Goal: Find specific page/section: Find specific page/section

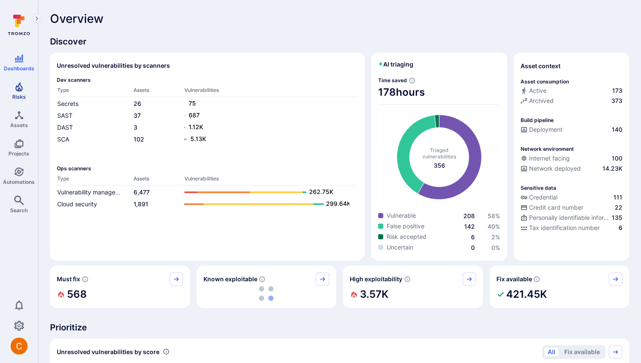
click at [22, 85] on icon "Risks" at bounding box center [19, 87] width 10 height 10
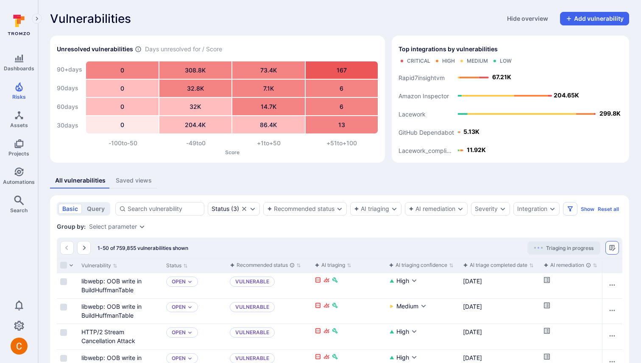
click at [615, 245] on icon "Manage columns" at bounding box center [612, 248] width 7 height 7
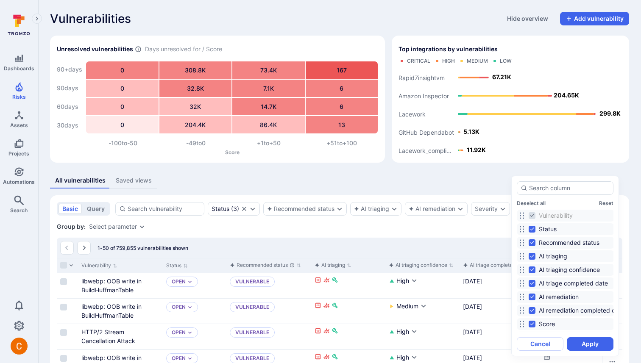
click at [571, 319] on div "Score" at bounding box center [566, 325] width 98 height 12
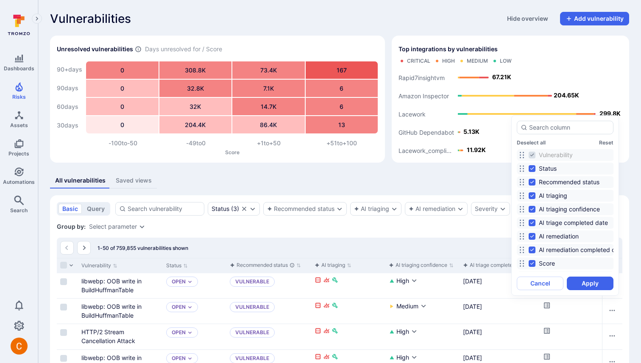
scroll to position [140, 0]
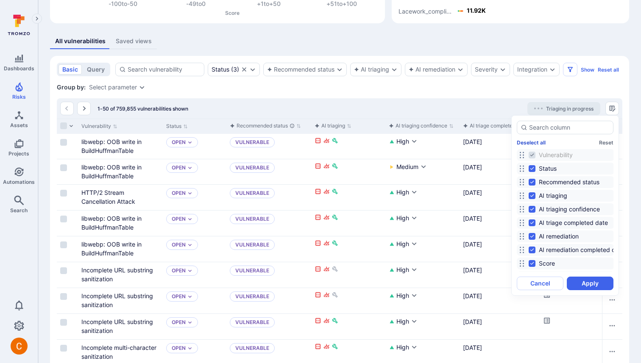
click at [528, 142] on button "Deselect all" at bounding box center [531, 143] width 29 height 6
checkbox input "false"
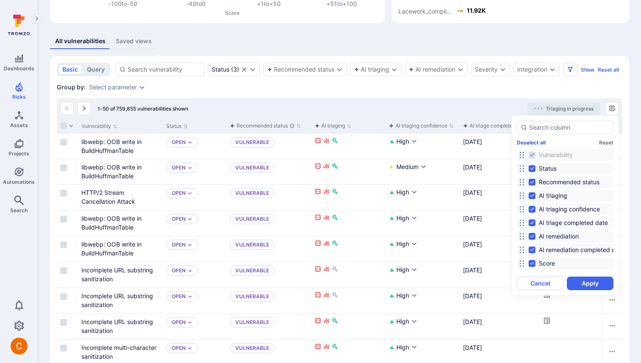
checkbox input "false"
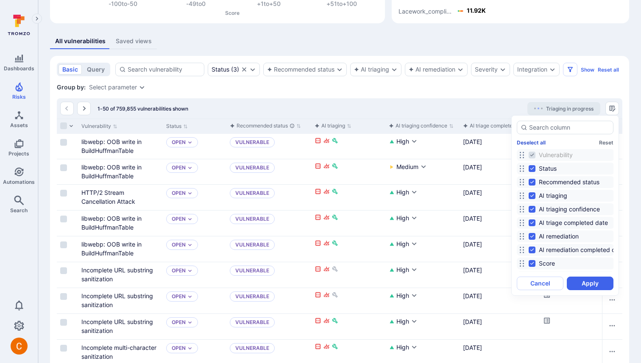
checkbox input "false"
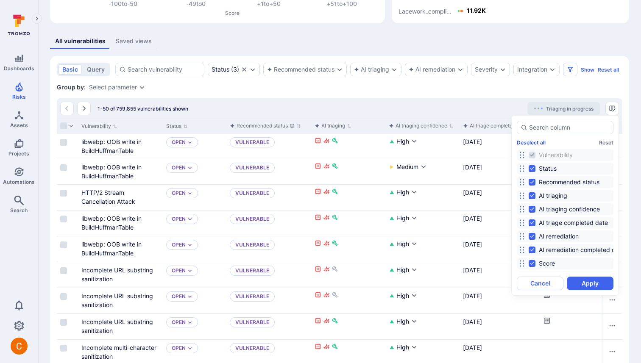
checkbox input "false"
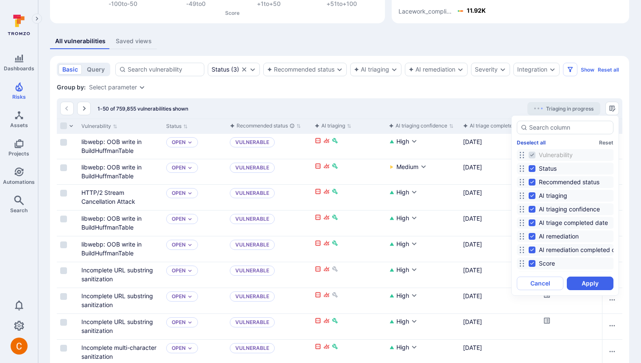
checkbox input "false"
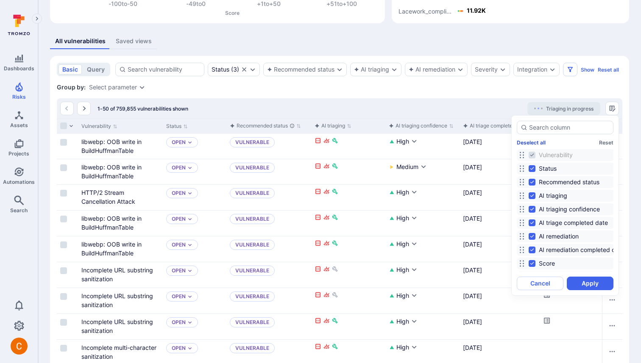
checkbox input "false"
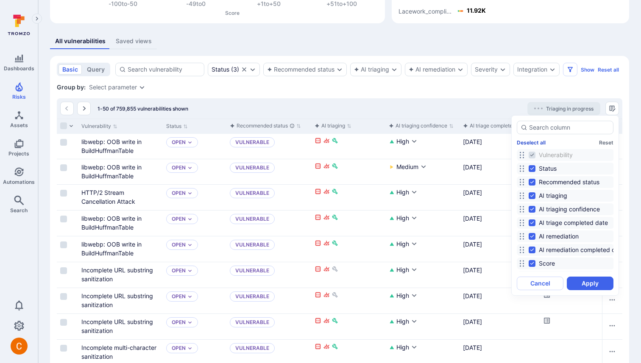
checkbox input "false"
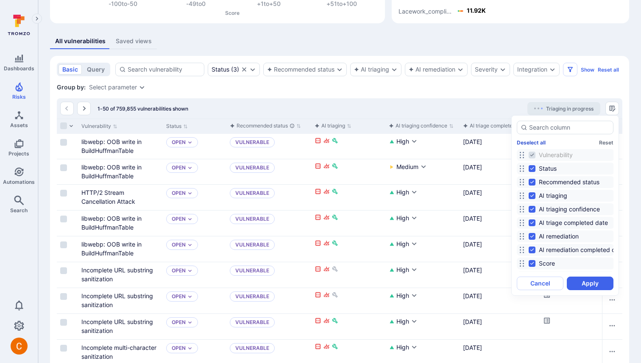
checkbox input "false"
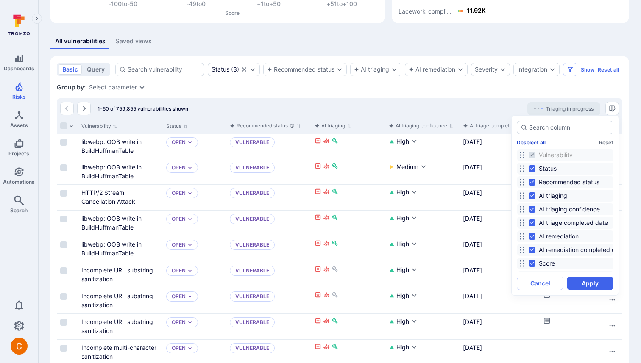
checkbox input "false"
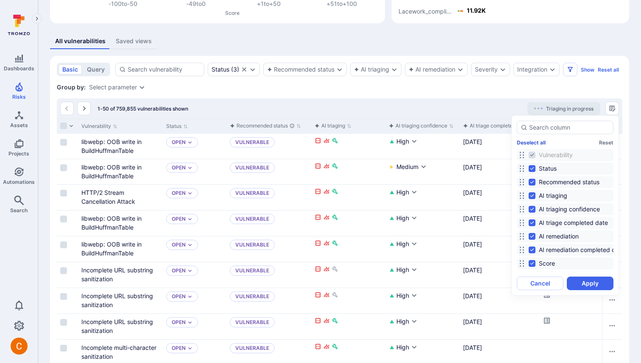
checkbox input "false"
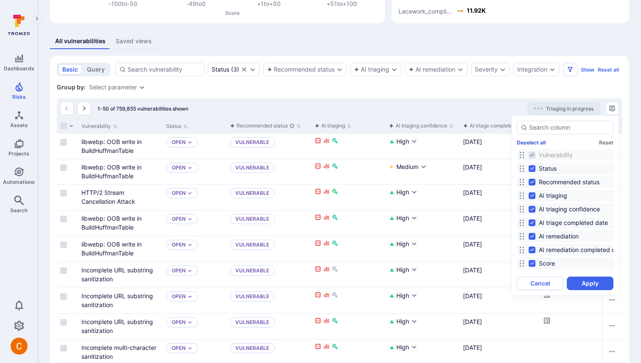
checkbox input "false"
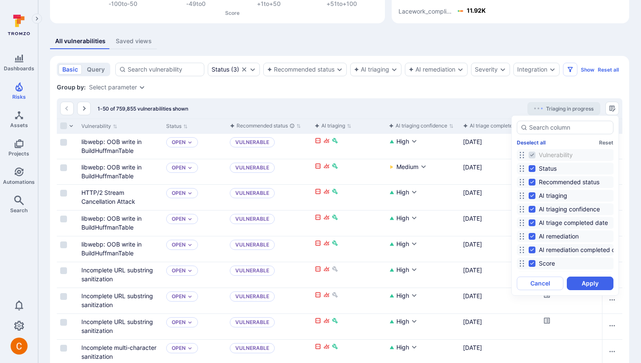
checkbox input "false"
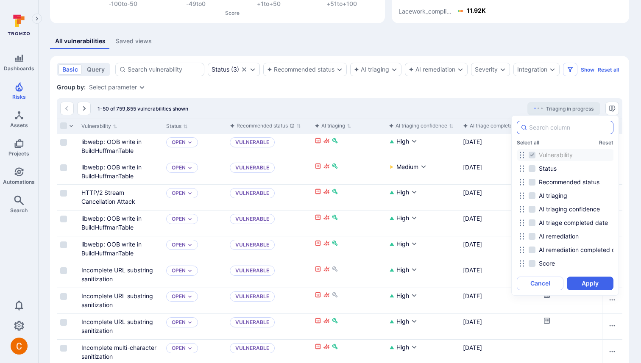
click at [545, 129] on input at bounding box center [569, 127] width 81 height 8
click at [578, 249] on span "AI remediation completed date" at bounding box center [582, 250] width 86 height 8
click at [536, 249] on input "AI remediation completed date" at bounding box center [532, 250] width 7 height 7
checkbox input "true"
click at [588, 284] on button "Apply" at bounding box center [590, 284] width 47 height 14
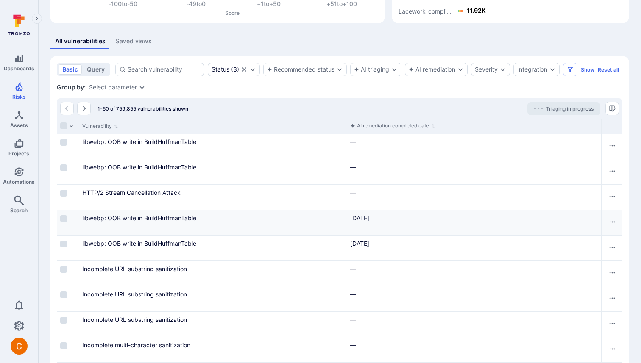
click at [164, 217] on link "libwebp: OOB write in BuildHuffmanTable" at bounding box center [139, 218] width 114 height 7
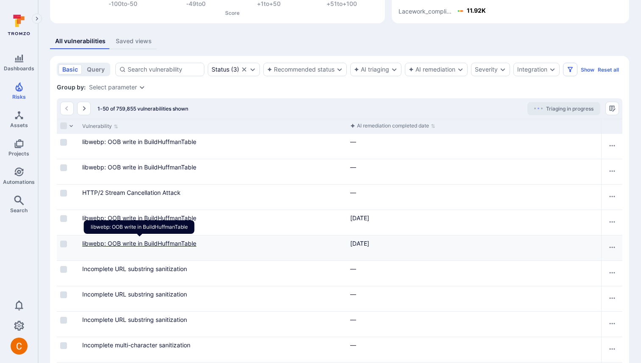
click at [143, 243] on link "libwebp: OOB write in BuildHuffmanTable" at bounding box center [139, 243] width 114 height 7
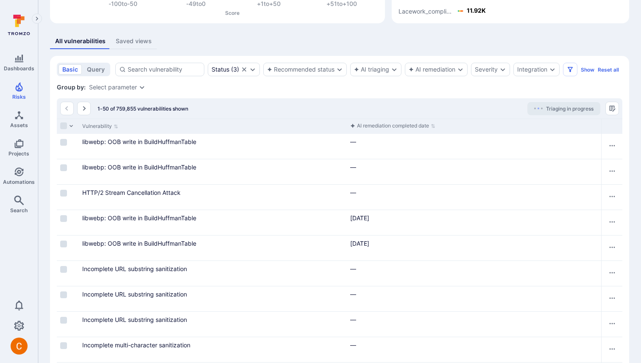
scroll to position [0, 0]
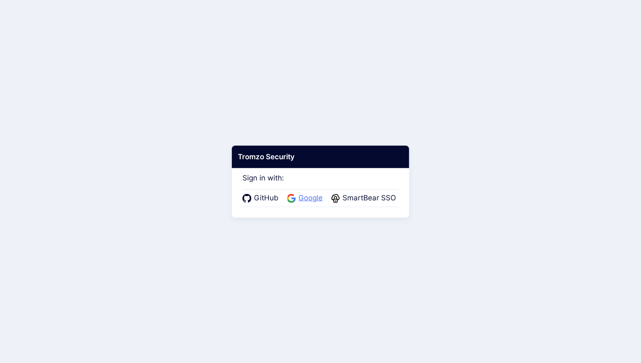
click at [315, 195] on span "Google" at bounding box center [310, 198] width 29 height 11
